Goal: Check status: Check status

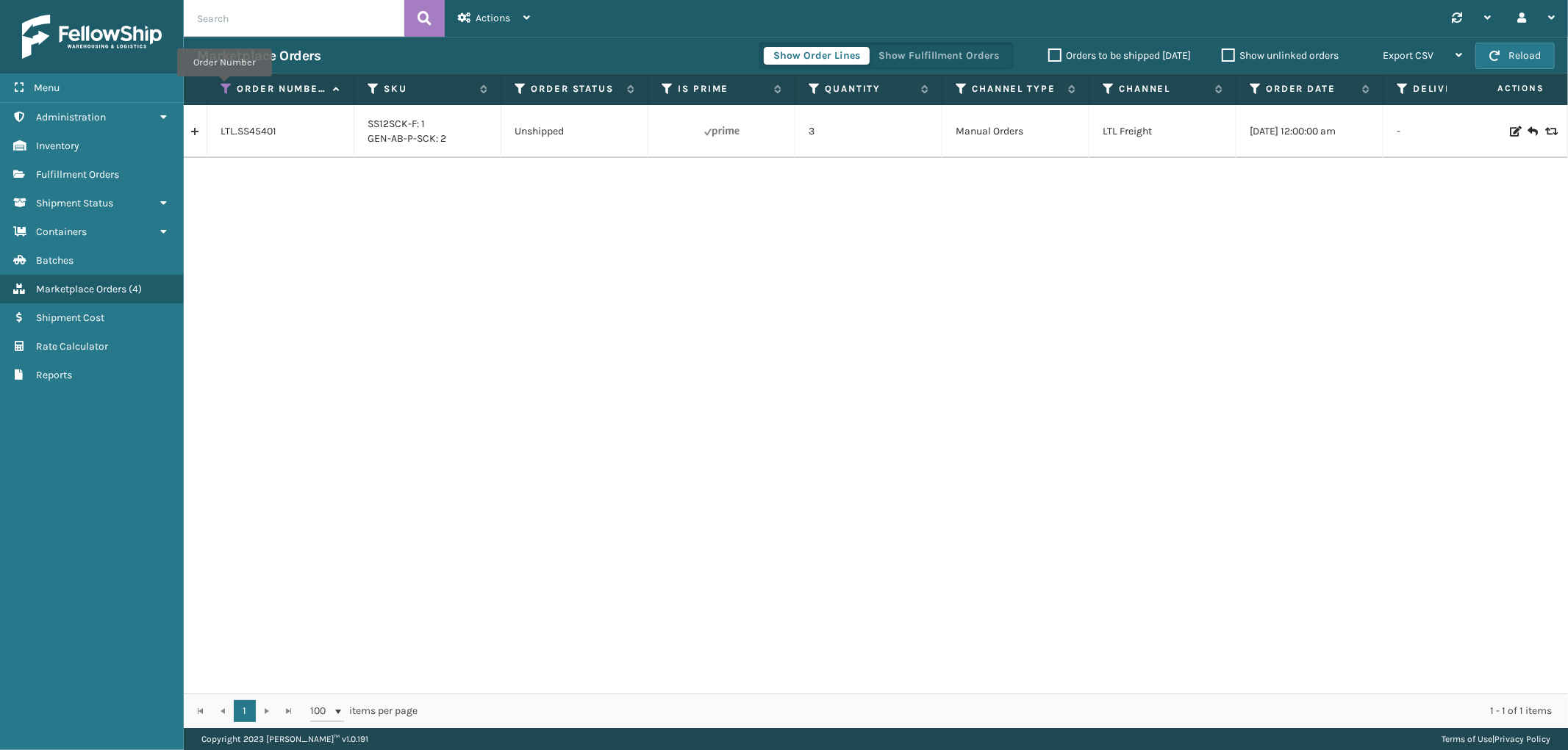
click at [224, 86] on icon at bounding box center [226, 89] width 12 height 13
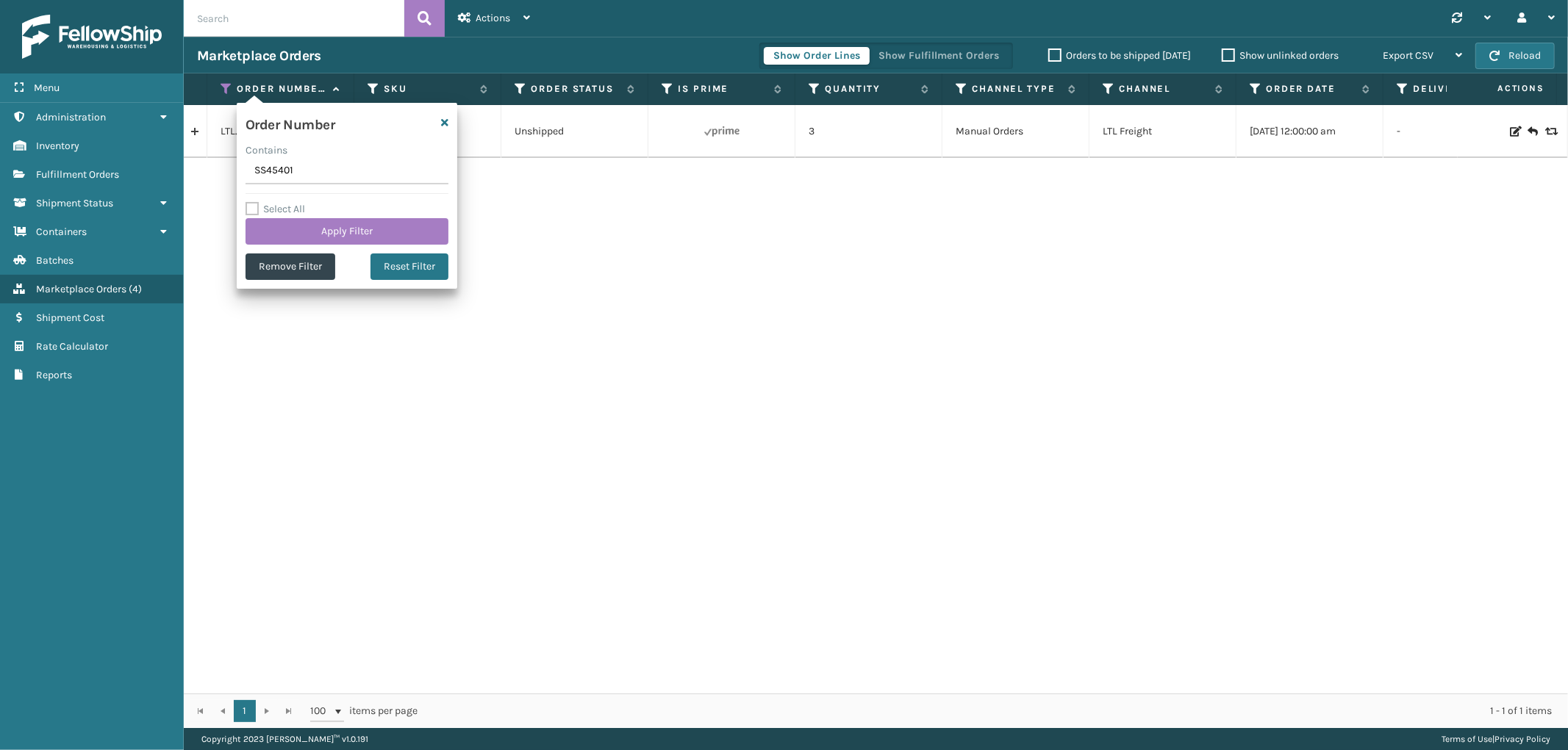
click at [263, 166] on input "SS45401" at bounding box center [347, 171] width 203 height 27
type input "SS45310"
click at [283, 233] on button "Apply Filter" at bounding box center [347, 232] width 203 height 27
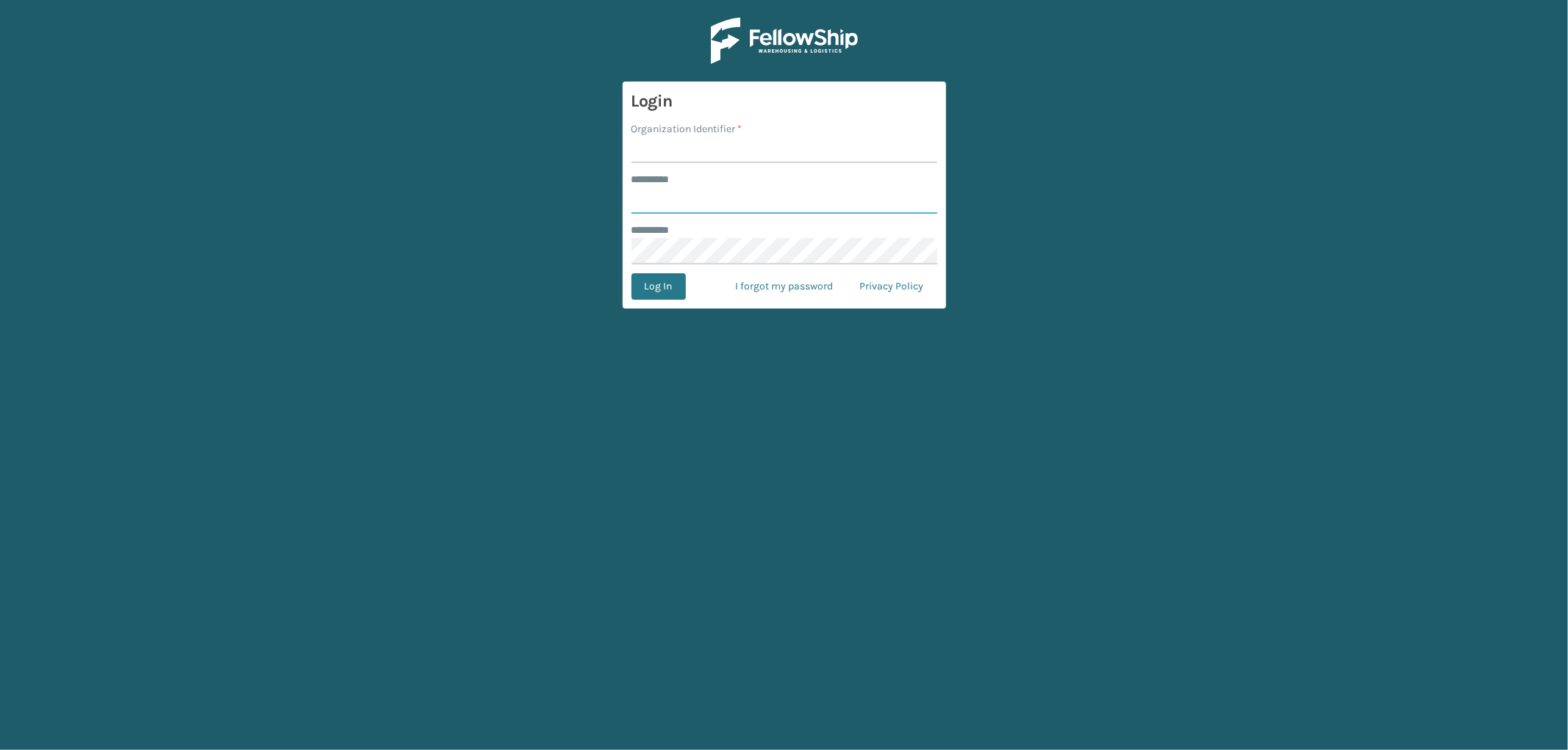
type input "*********"
click at [700, 154] on input "Organization Identifier *" at bounding box center [784, 150] width 306 height 27
type input "SleepGeekz"
click at [659, 277] on button "Log In" at bounding box center [658, 287] width 54 height 27
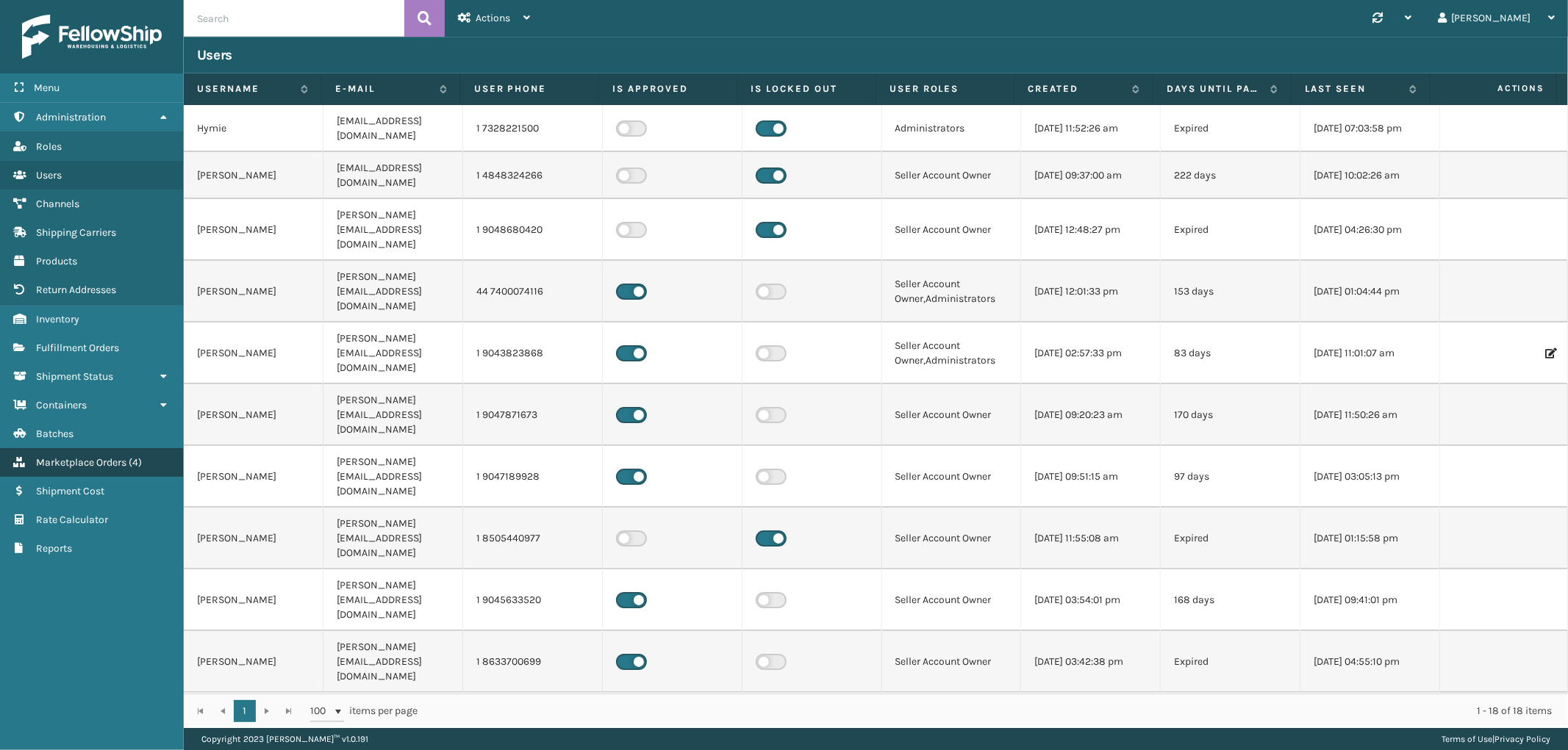
click at [88, 456] on span "Marketplace Orders" at bounding box center [81, 462] width 91 height 12
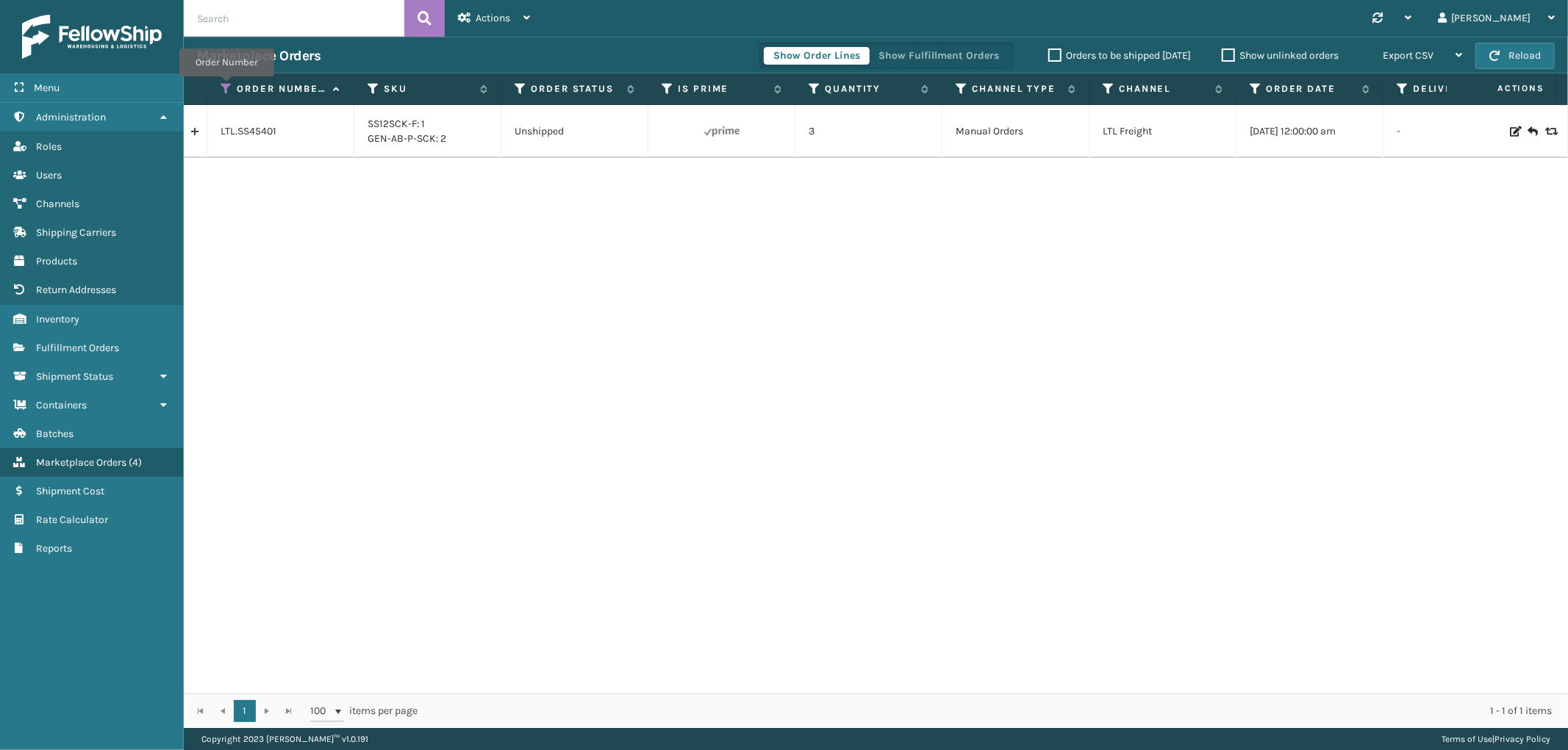
click at [227, 86] on icon at bounding box center [226, 89] width 12 height 13
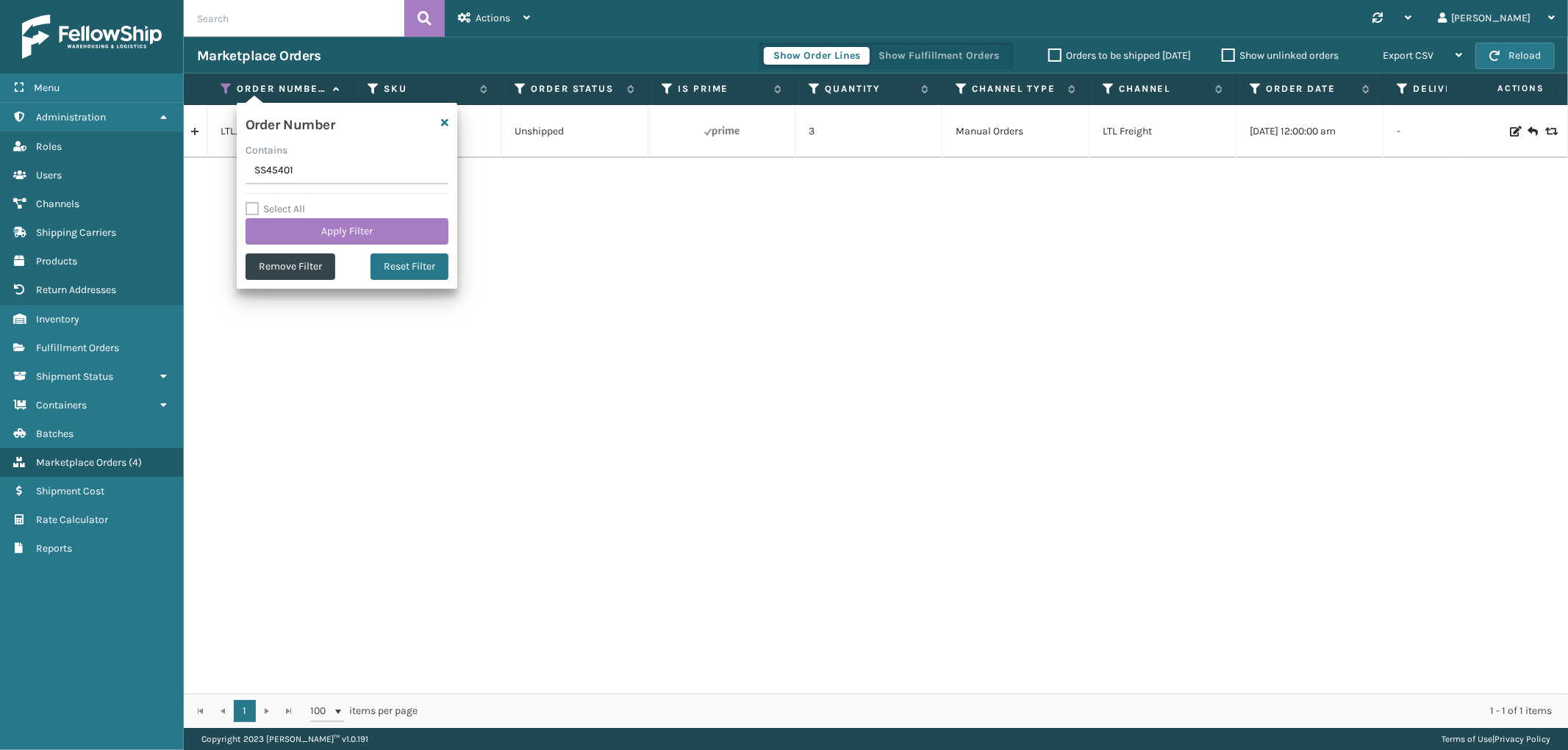
click at [280, 175] on input "SS45401" at bounding box center [347, 171] width 203 height 27
type input "SG11593"
click at [298, 239] on button "Apply Filter" at bounding box center [347, 232] width 203 height 27
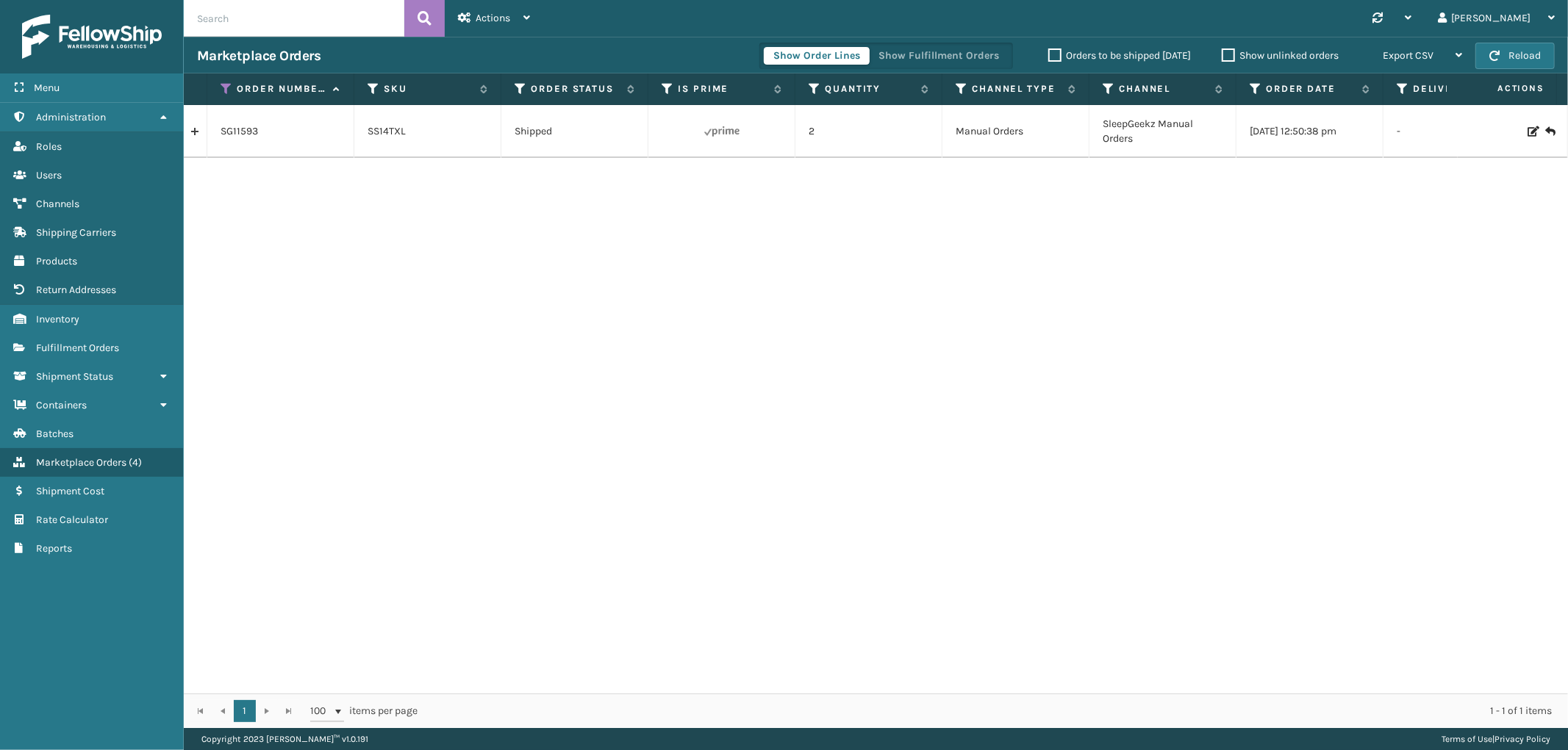
click at [191, 131] on link at bounding box center [194, 131] width 22 height 23
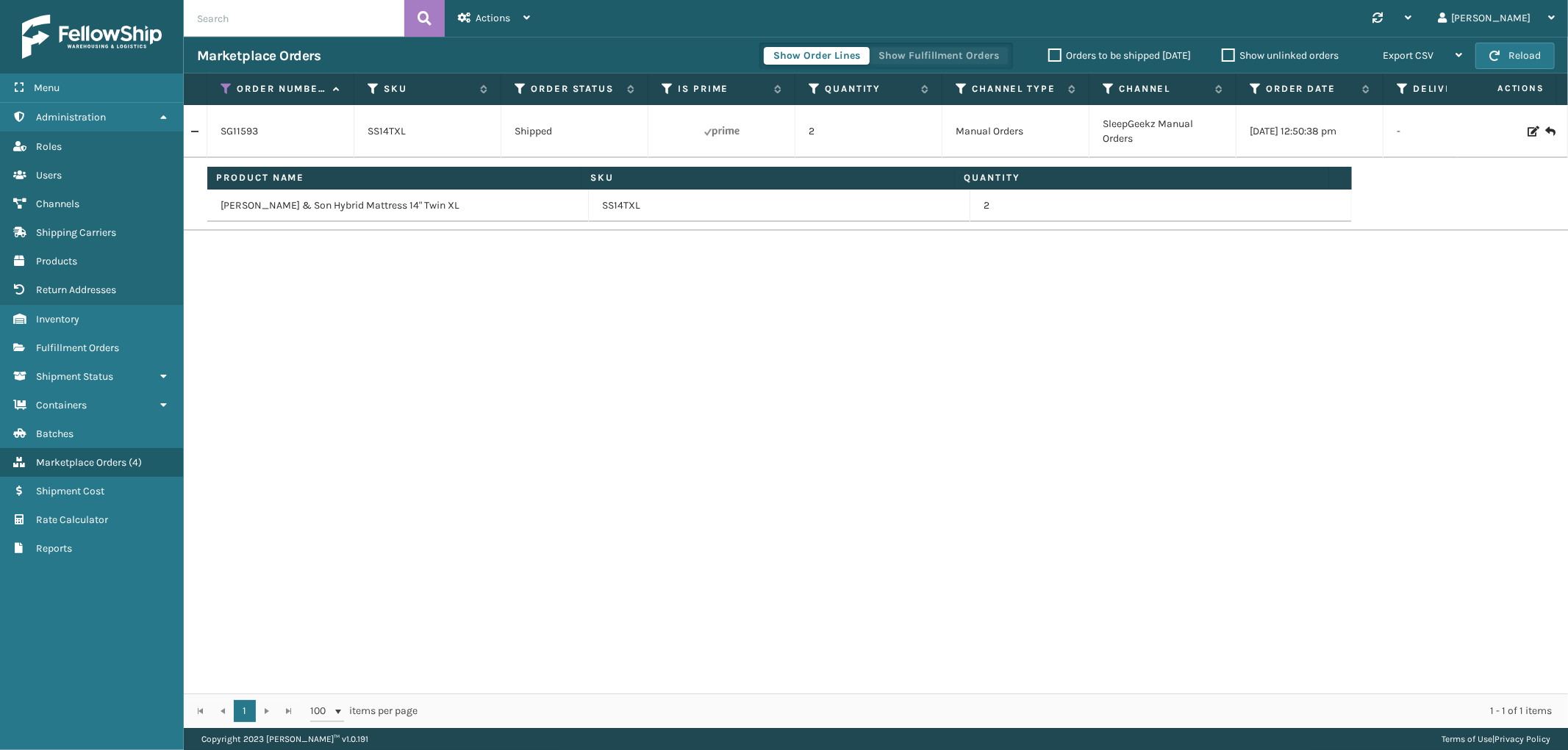
click at [939, 50] on button "Show Fulfillment Orders" at bounding box center [939, 56] width 140 height 17
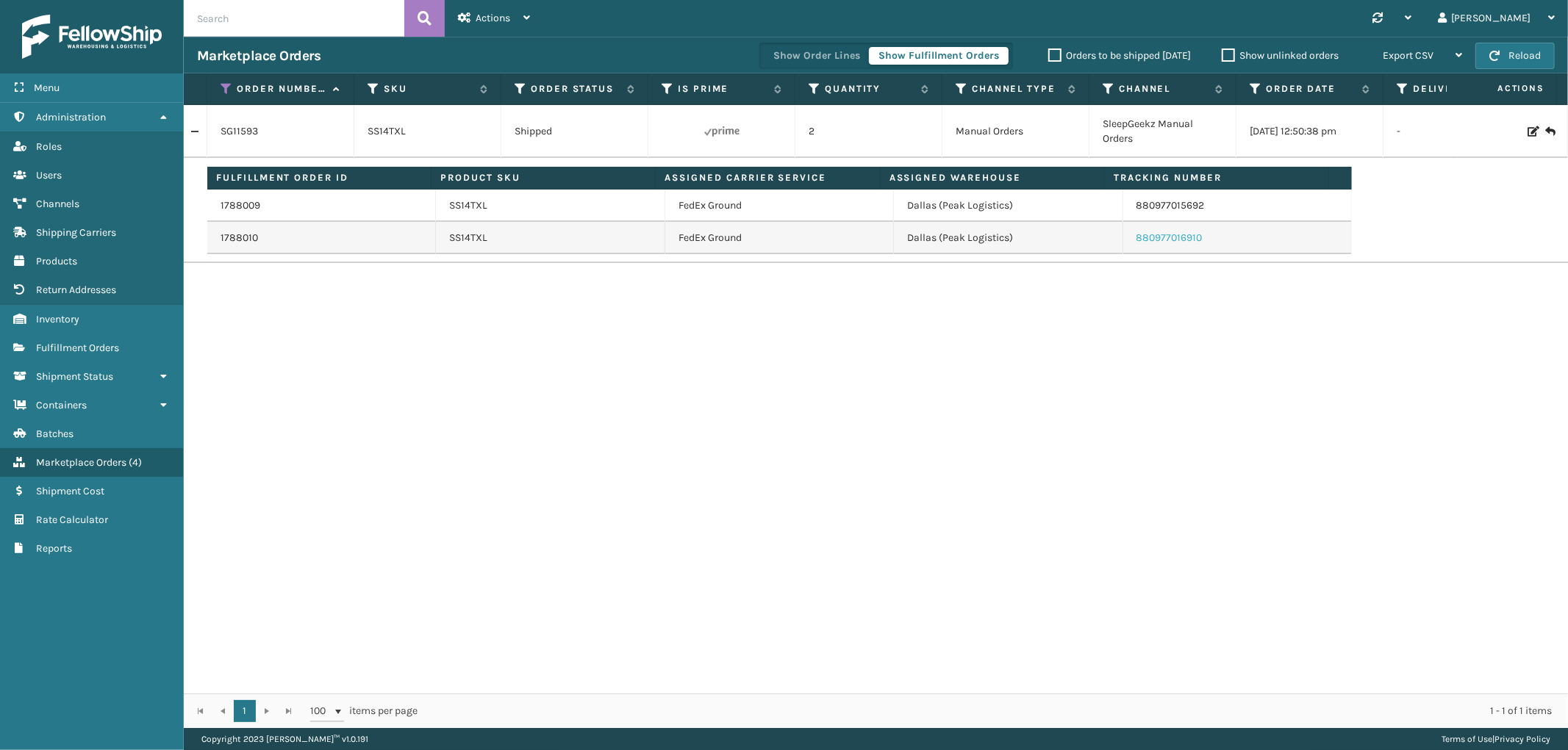
click at [1167, 233] on link "880977016910" at bounding box center [1170, 238] width 66 height 12
click at [223, 86] on icon at bounding box center [226, 89] width 12 height 13
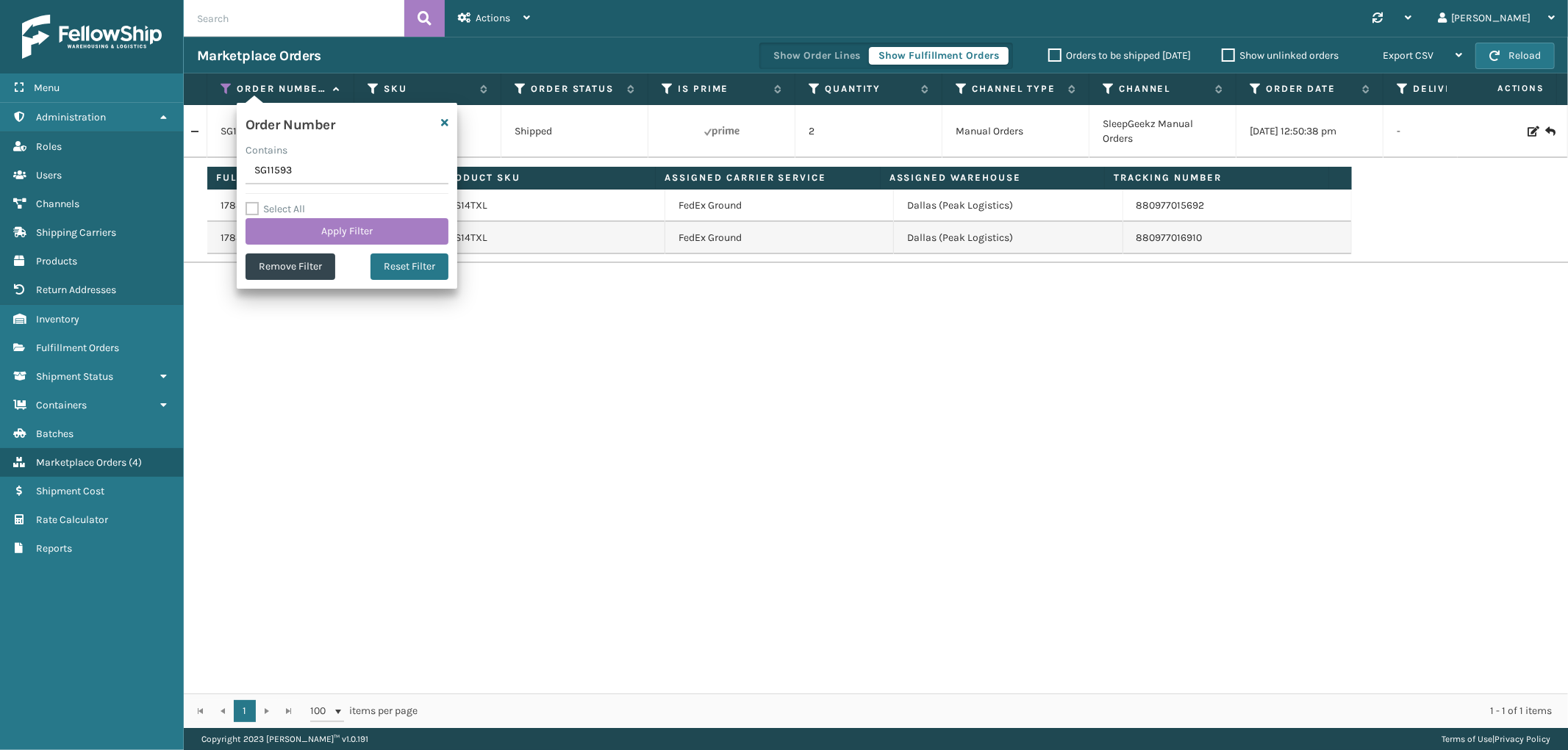
click at [273, 172] on input "SG11593" at bounding box center [347, 171] width 203 height 27
type input "SG11594"
click at [285, 223] on button "Apply Filter" at bounding box center [347, 232] width 203 height 27
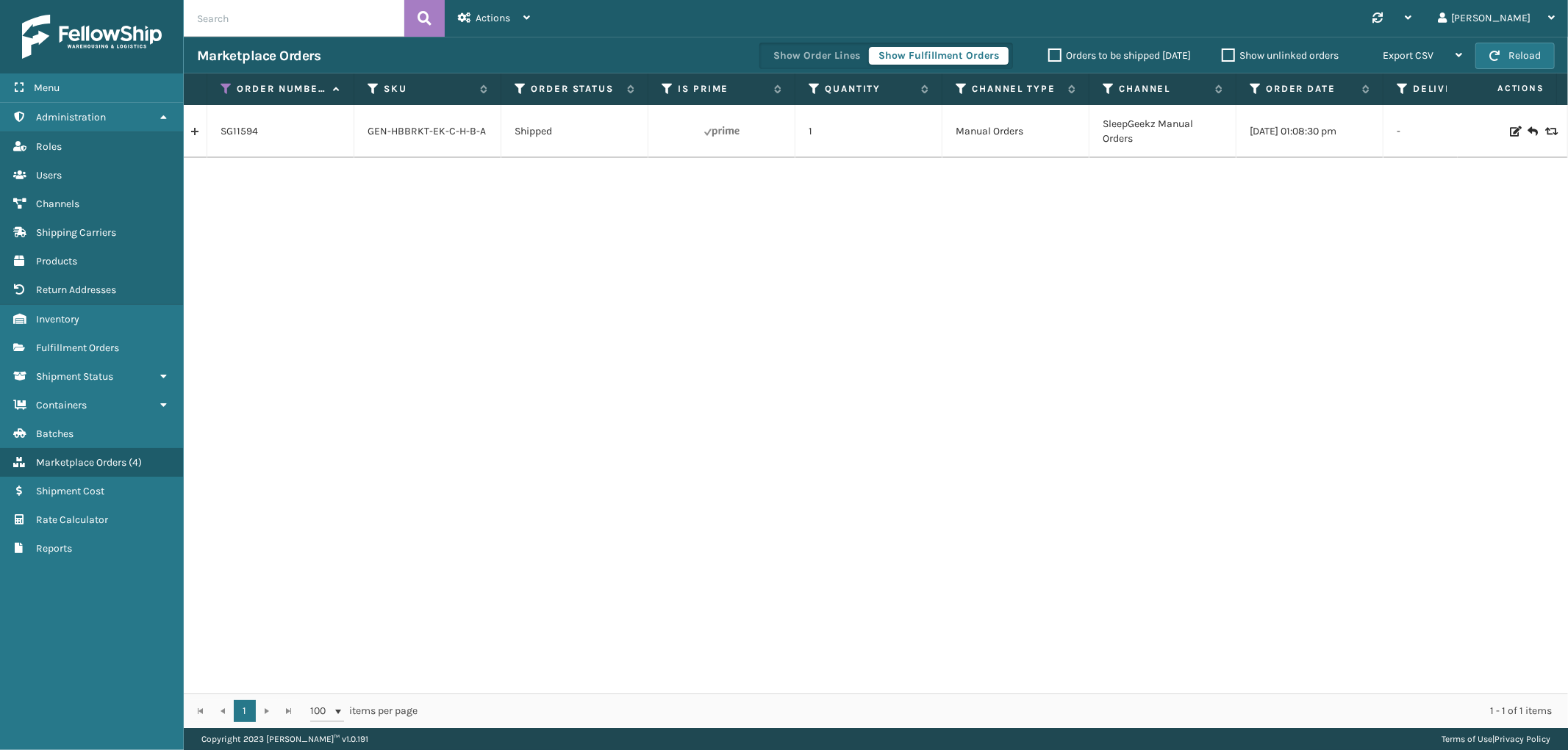
click at [195, 134] on link at bounding box center [194, 131] width 22 height 23
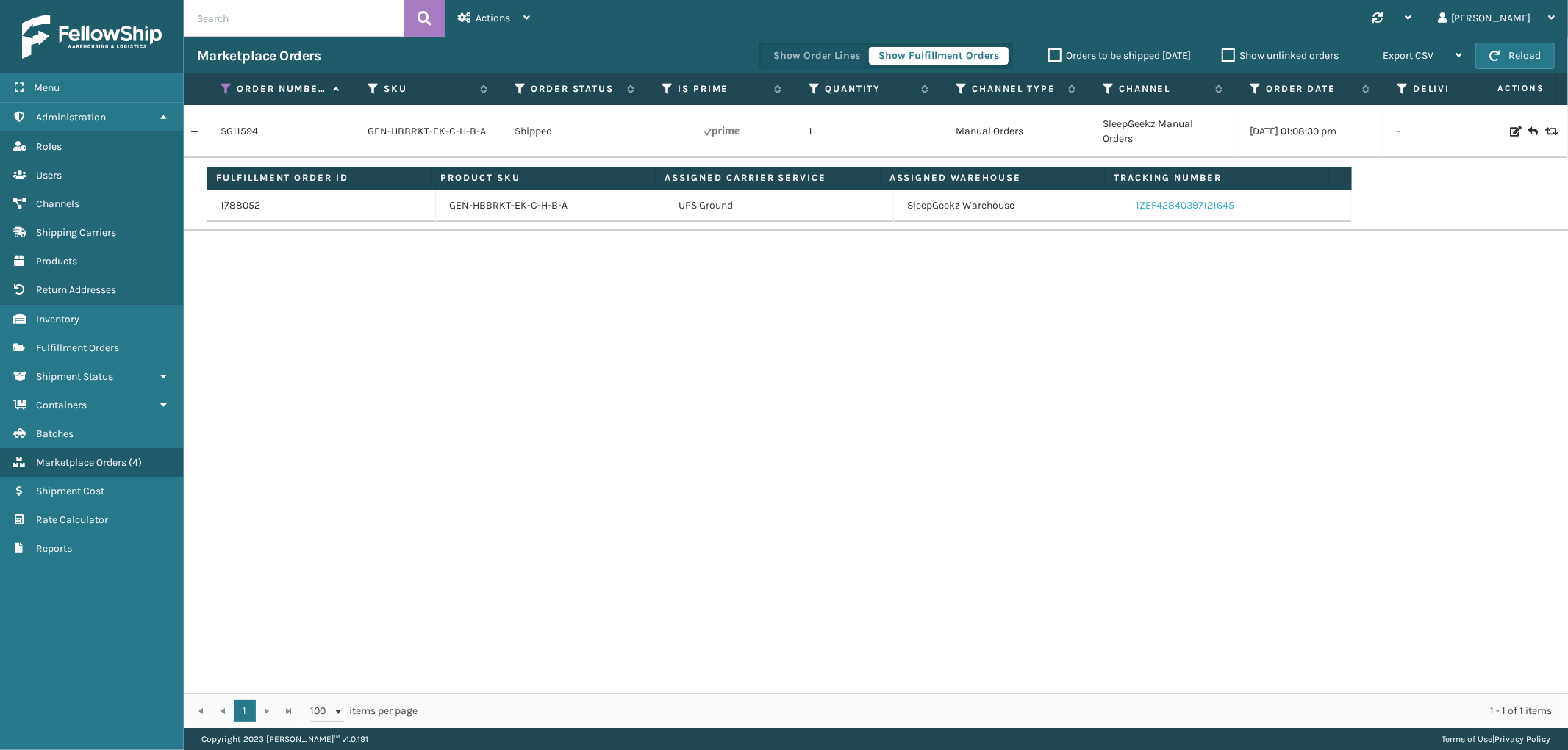
click at [1165, 202] on link "1ZEF42840397121645" at bounding box center [1186, 205] width 99 height 12
